Goal: Information Seeking & Learning: Learn about a topic

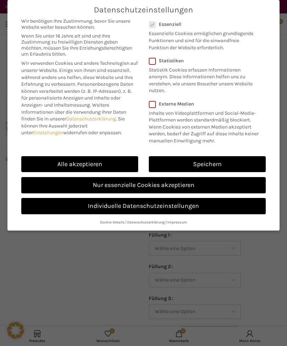
click at [106, 162] on link "Alle akzeptieren" at bounding box center [79, 164] width 117 height 16
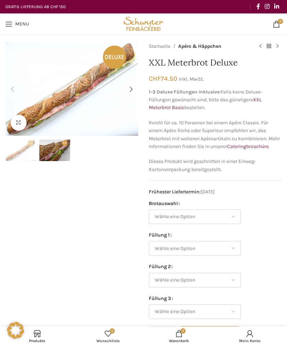
click at [10, 24] on span "Open mobile menu" at bounding box center [8, 24] width 7 height 7
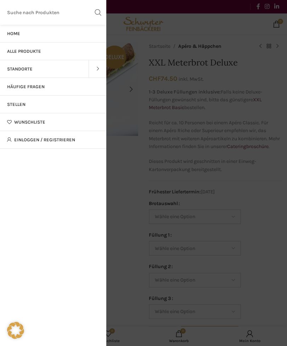
click at [36, 51] on span "Alle Produkte" at bounding box center [24, 52] width 34 height 6
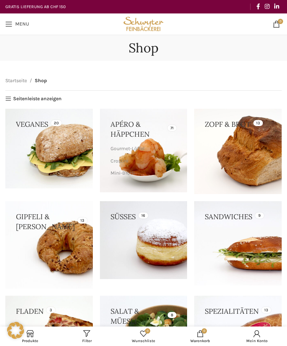
click at [10, 24] on span "Open mobile menu" at bounding box center [8, 24] width 7 height 7
click at [9, 23] on span "Open mobile menu" at bounding box center [8, 24] width 7 height 7
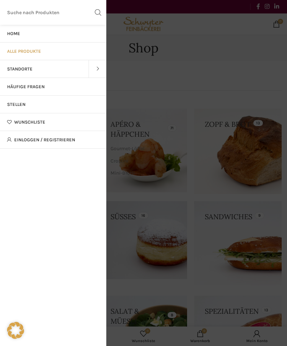
click at [30, 52] on span "Alle Produkte" at bounding box center [24, 52] width 34 height 6
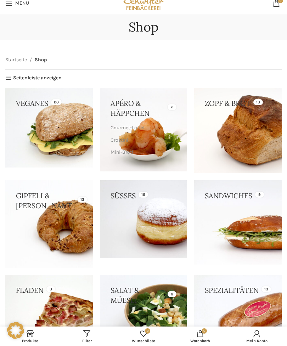
scroll to position [20, 0]
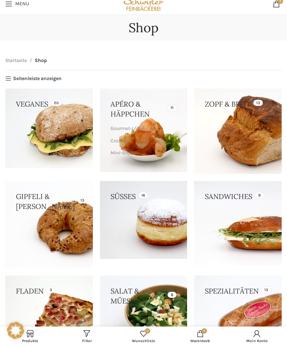
click at [152, 147] on link "Mini-Brötli" at bounding box center [143, 153] width 65 height 12
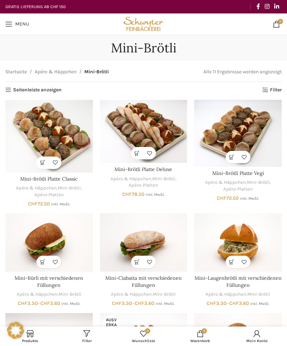
click at [61, 139] on img "Mini-Brötli Platte Classic" at bounding box center [49, 136] width 88 height 72
click at [9, 28] on link "Menu" at bounding box center [17, 24] width 31 height 14
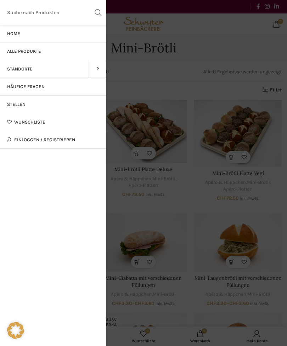
click at [34, 52] on span "Alle Produkte" at bounding box center [24, 52] width 34 height 6
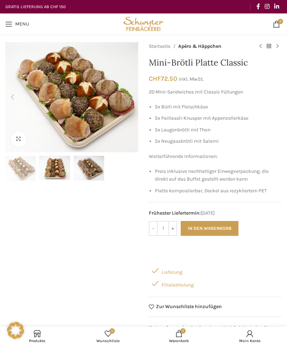
click at [50, 167] on img "2 / 3" at bounding box center [54, 168] width 30 height 24
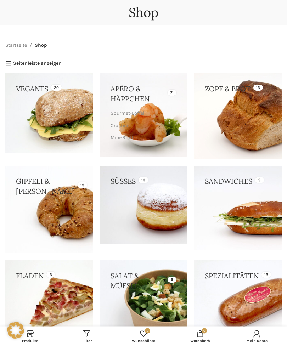
scroll to position [35, 0]
click at [225, 193] on link at bounding box center [238, 208] width 88 height 84
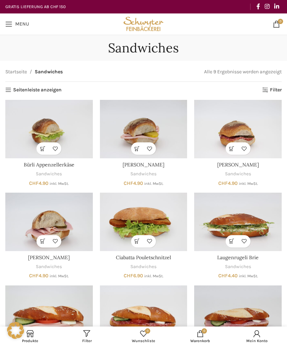
click at [11, 21] on span "Open mobile menu" at bounding box center [8, 24] width 7 height 7
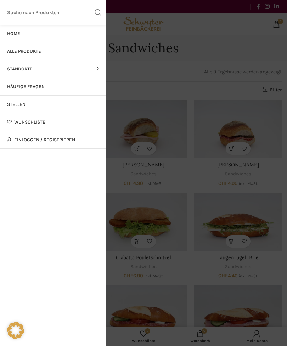
click at [33, 50] on span "Alle Produkte" at bounding box center [24, 52] width 34 height 6
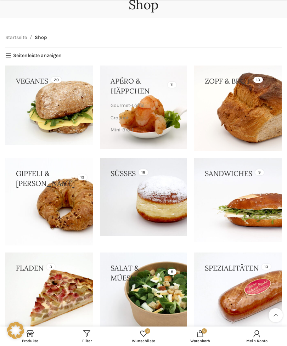
scroll to position [49, 0]
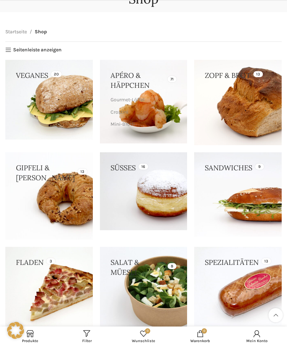
click at [125, 173] on link at bounding box center [144, 191] width 88 height 78
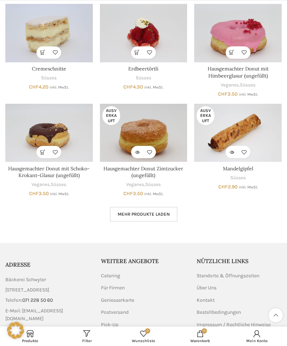
scroll to position [305, 0]
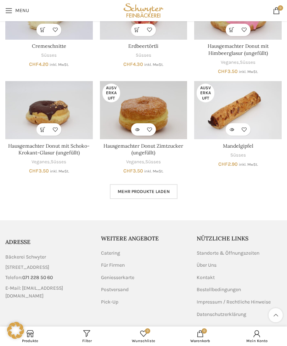
click at [163, 194] on link "Mehr Produkte laden" at bounding box center [144, 191] width 68 height 15
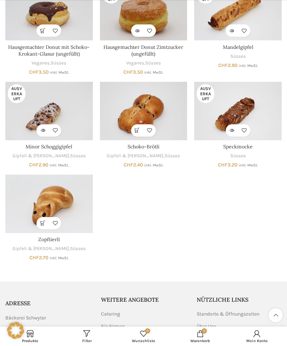
scroll to position [403, 0]
click at [116, 311] on link "Catering" at bounding box center [111, 314] width 20 height 7
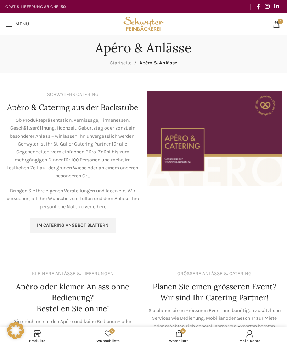
click at [97, 225] on span "Im Catering Angebot blättern" at bounding box center [73, 226] width 72 height 6
click at [249, 139] on img "Image link" at bounding box center [214, 138] width 135 height 95
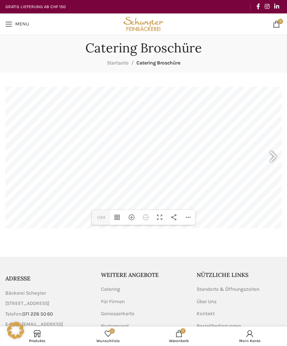
click at [269, 160] on div at bounding box center [270, 157] width 16 height 26
click at [271, 158] on div at bounding box center [270, 157] width 16 height 26
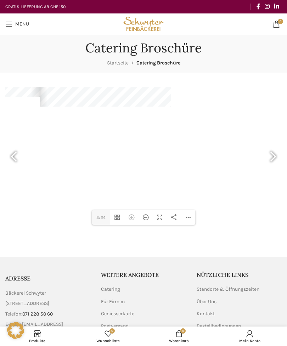
click at [273, 161] on div at bounding box center [270, 157] width 16 height 26
click at [270, 160] on div at bounding box center [270, 157] width 16 height 26
type input "7"
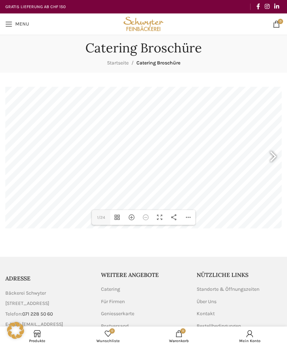
click at [272, 154] on div at bounding box center [270, 157] width 16 height 26
click at [270, 157] on div at bounding box center [270, 157] width 16 height 26
click at [269, 156] on div at bounding box center [270, 157] width 16 height 26
click at [132, 219] on div "Hereinzoomen" at bounding box center [131, 217] width 14 height 15
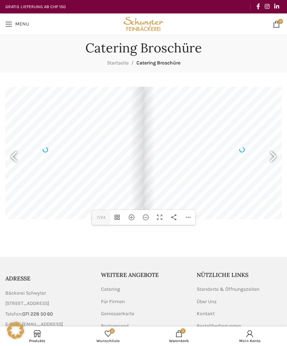
click at [134, 218] on div "Hereinzoomen" at bounding box center [131, 217] width 14 height 15
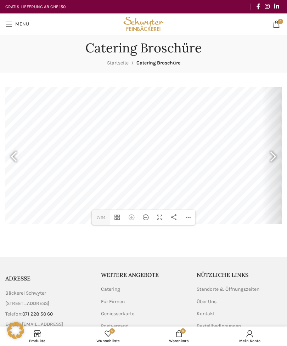
click at [273, 158] on div at bounding box center [270, 157] width 16 height 26
click at [270, 153] on div at bounding box center [270, 157] width 16 height 26
click at [268, 158] on div at bounding box center [270, 157] width 16 height 26
click at [272, 160] on div at bounding box center [270, 157] width 16 height 26
click at [270, 161] on div at bounding box center [270, 157] width 16 height 26
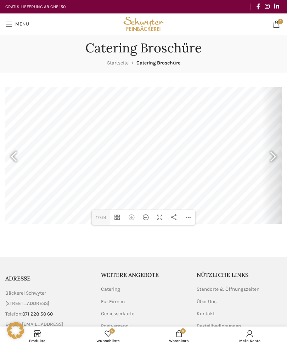
click at [270, 159] on div at bounding box center [270, 157] width 16 height 26
click at [270, 156] on div at bounding box center [270, 157] width 16 height 26
click at [15, 156] on div at bounding box center [17, 157] width 16 height 26
click at [16, 161] on div at bounding box center [17, 157] width 16 height 26
click at [17, 157] on div at bounding box center [17, 157] width 16 height 26
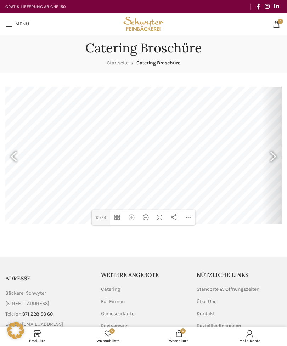
click at [18, 160] on div at bounding box center [17, 157] width 16 height 26
click at [15, 161] on div at bounding box center [17, 157] width 16 height 26
click at [16, 158] on div at bounding box center [17, 157] width 16 height 26
click at [16, 156] on div at bounding box center [17, 157] width 16 height 26
click at [13, 154] on div at bounding box center [17, 157] width 16 height 26
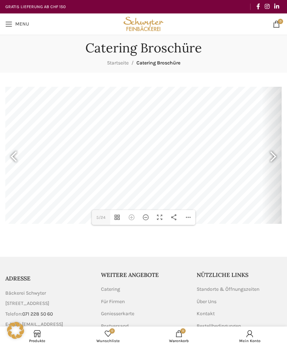
click at [13, 160] on div at bounding box center [17, 157] width 16 height 26
click at [268, 160] on div at bounding box center [270, 157] width 16 height 26
click at [268, 157] on div at bounding box center [270, 157] width 16 height 26
click at [267, 159] on div at bounding box center [270, 157] width 16 height 26
click at [268, 158] on div at bounding box center [270, 157] width 16 height 26
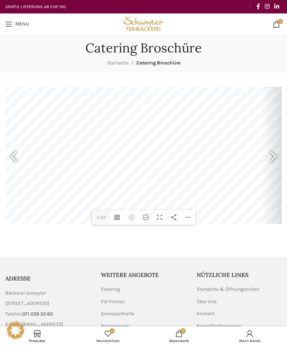
click at [267, 157] on div at bounding box center [270, 157] width 16 height 26
click at [269, 156] on div at bounding box center [270, 157] width 16 height 26
click at [172, 128] on div at bounding box center [140, 124] width 284 height 200
click at [167, 160] on div at bounding box center [140, 124] width 284 height 200
click at [272, 160] on div at bounding box center [270, 157] width 16 height 26
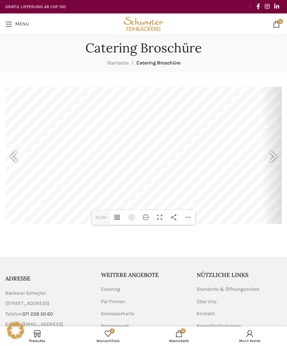
type input "17"
click at [121, 306] on link "Für Firmen" at bounding box center [113, 302] width 24 height 7
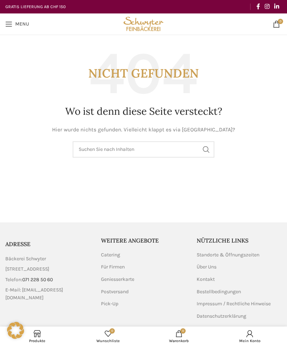
click at [14, 17] on link "Menu" at bounding box center [17, 24] width 31 height 14
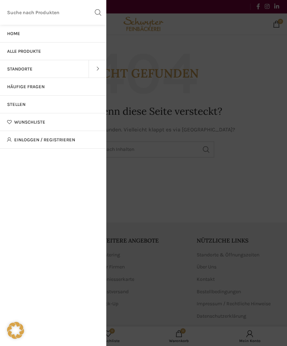
click at [14, 38] on link "Home" at bounding box center [53, 34] width 106 height 18
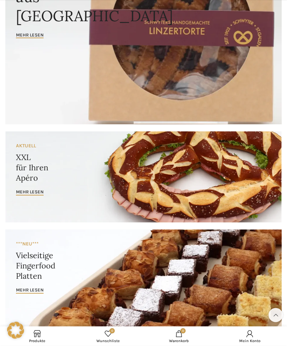
scroll to position [118, 0]
click at [38, 192] on span "mehr lesen" at bounding box center [30, 192] width 28 height 6
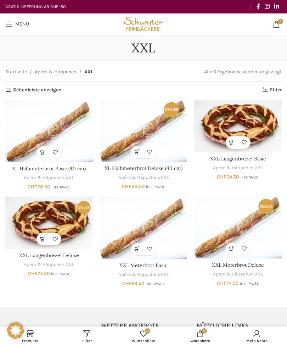
click at [67, 123] on img "XL Halbmeterbrot Basic (40 cm)" at bounding box center [49, 131] width 88 height 62
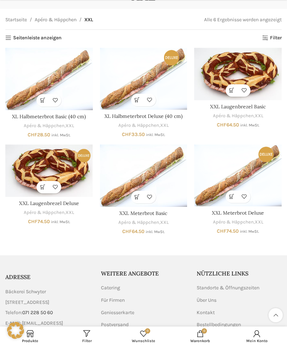
scroll to position [75, 0]
